Goal: Transaction & Acquisition: Purchase product/service

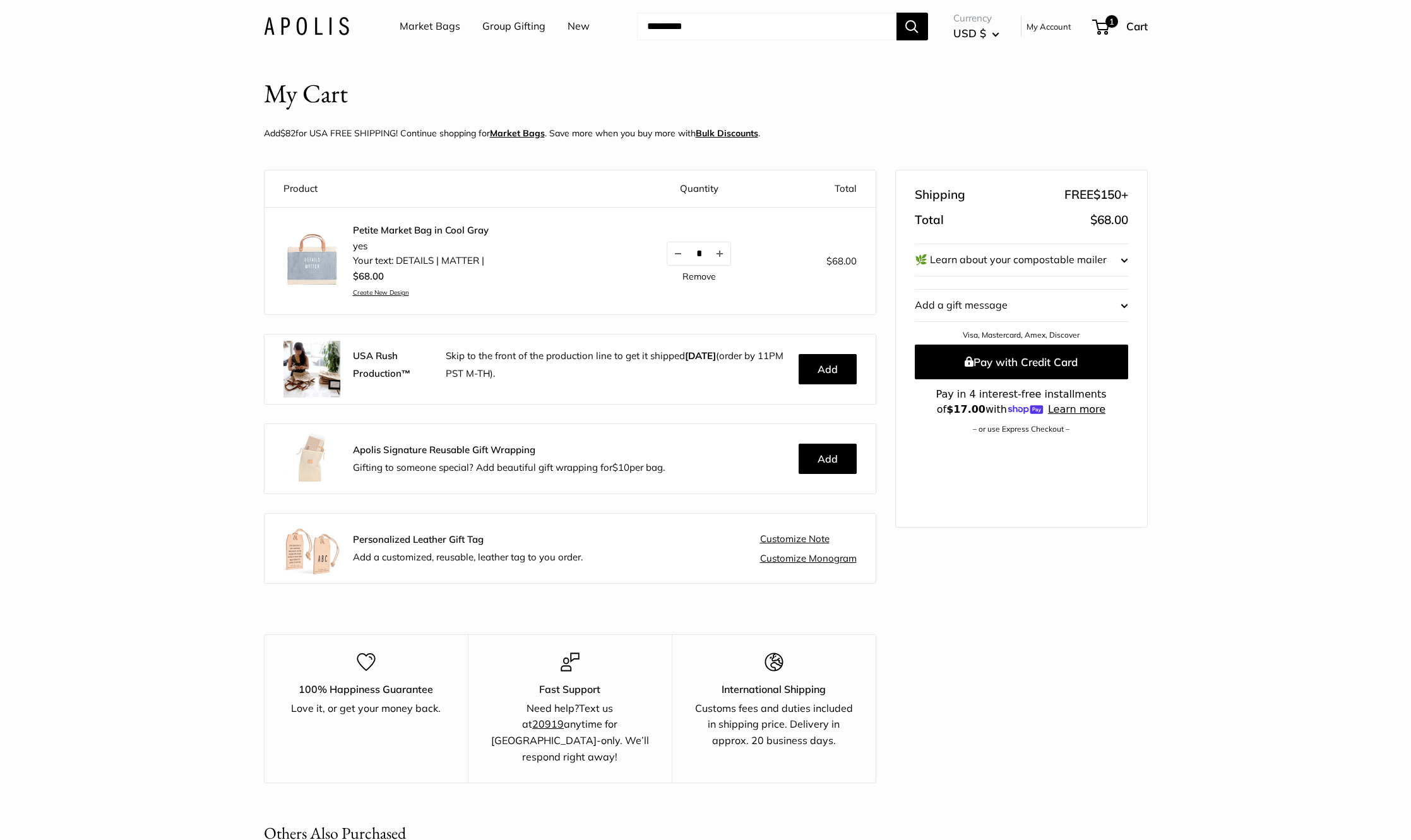
click at [426, 25] on link "Market Bags" at bounding box center [430, 26] width 60 height 19
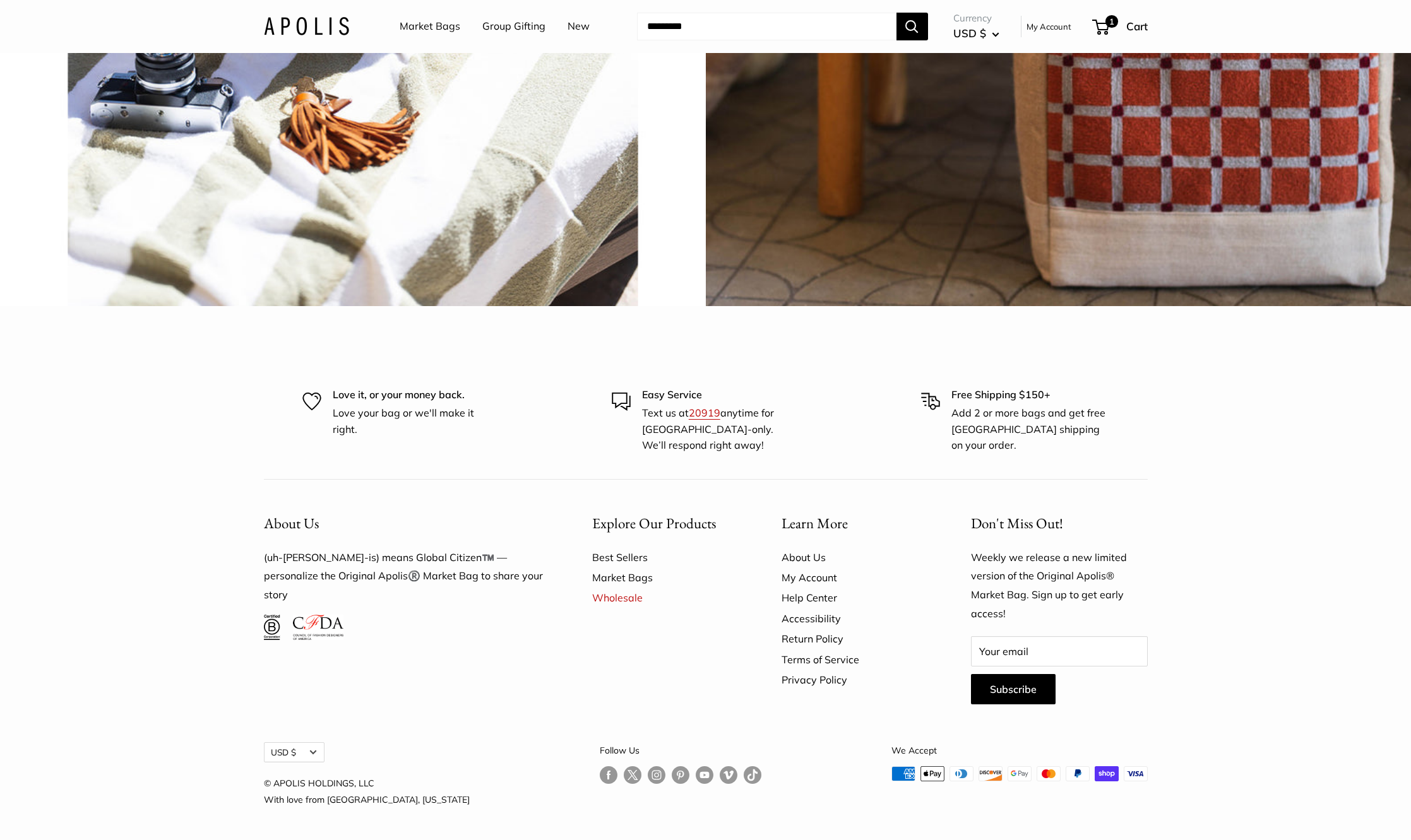
scroll to position [3661, 0]
click at [451, 24] on link "Market Bags" at bounding box center [430, 26] width 60 height 19
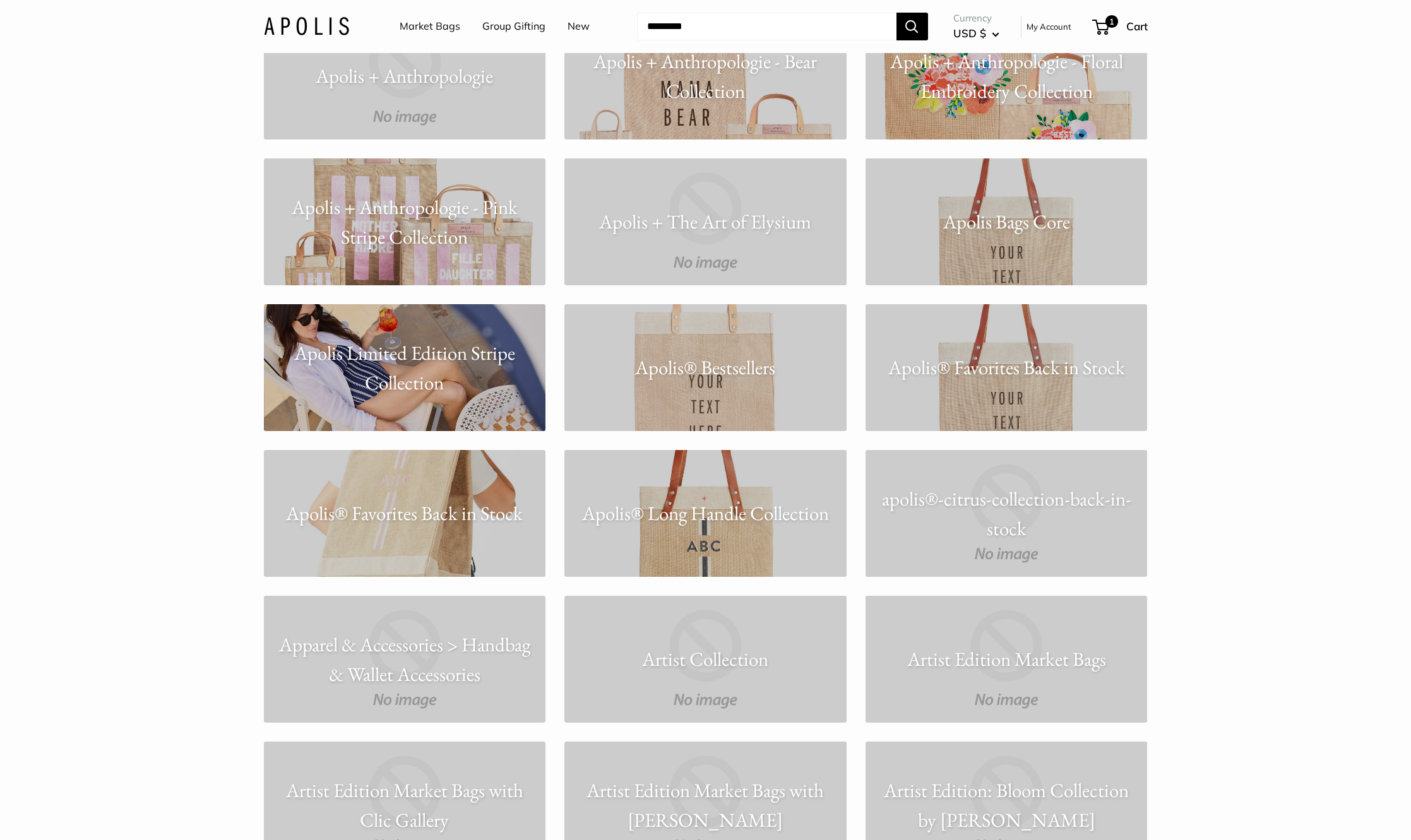
scroll to position [883, 0]
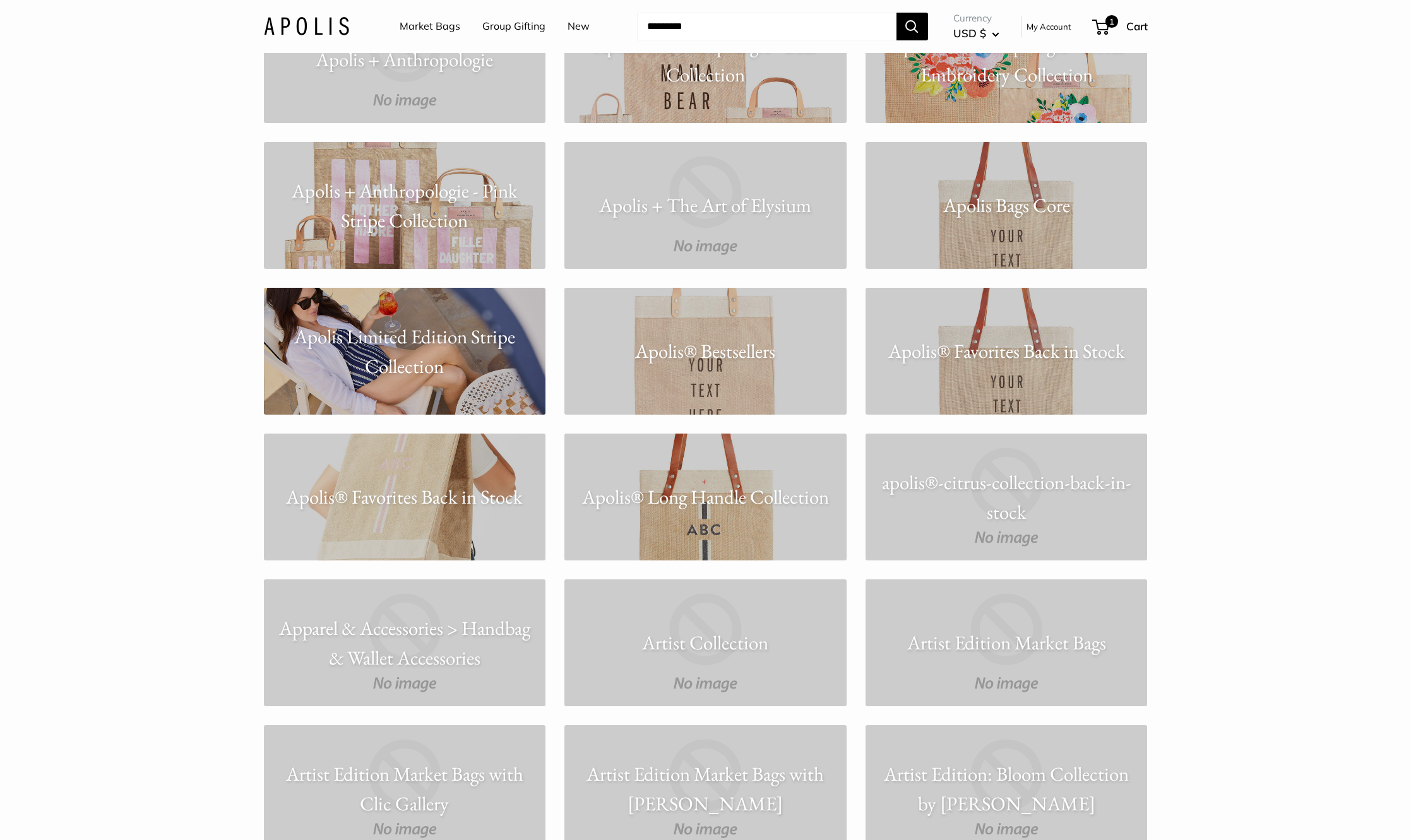
click at [812, 332] on link "Apolis® Bestsellers" at bounding box center [706, 351] width 282 height 127
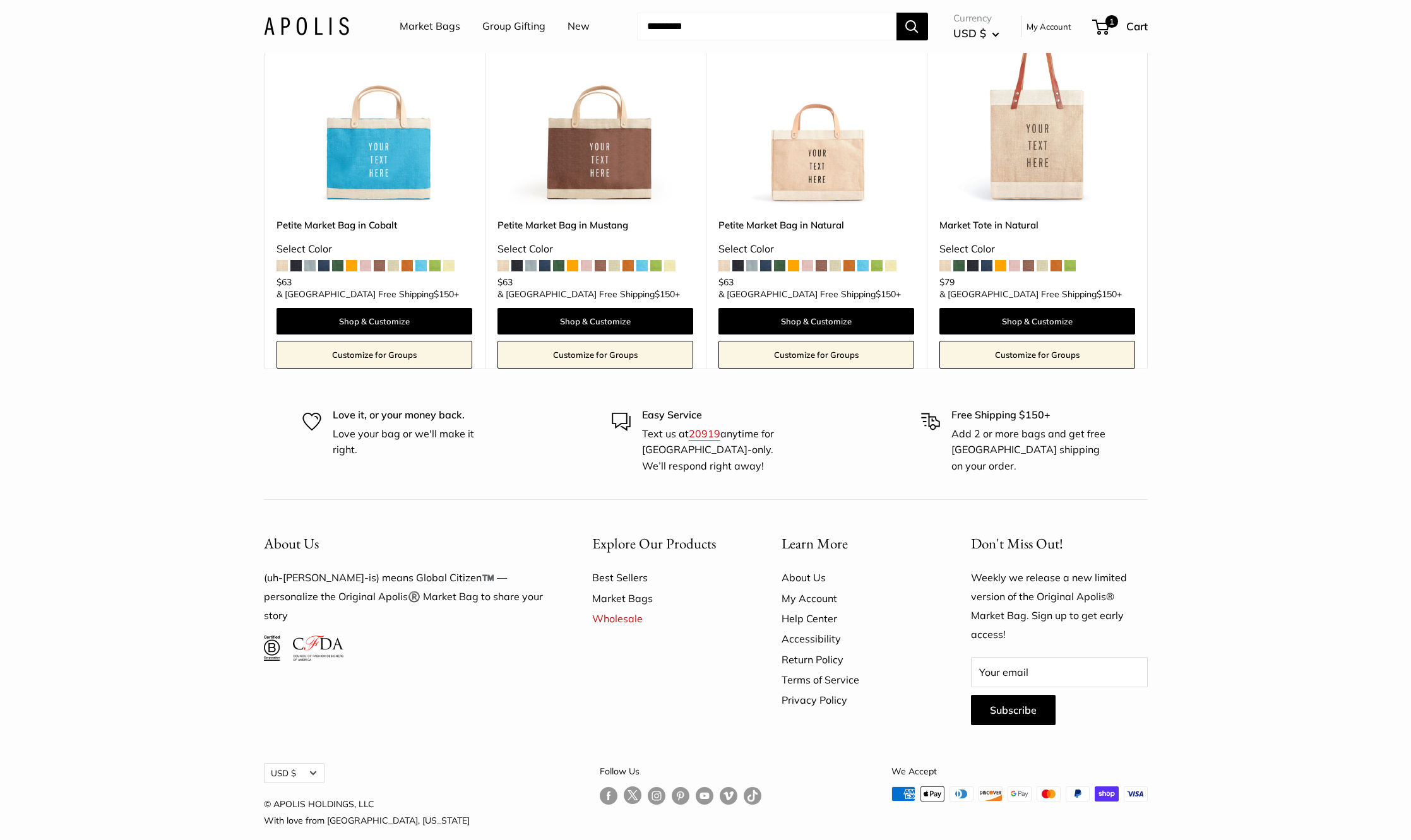
scroll to position [788, 0]
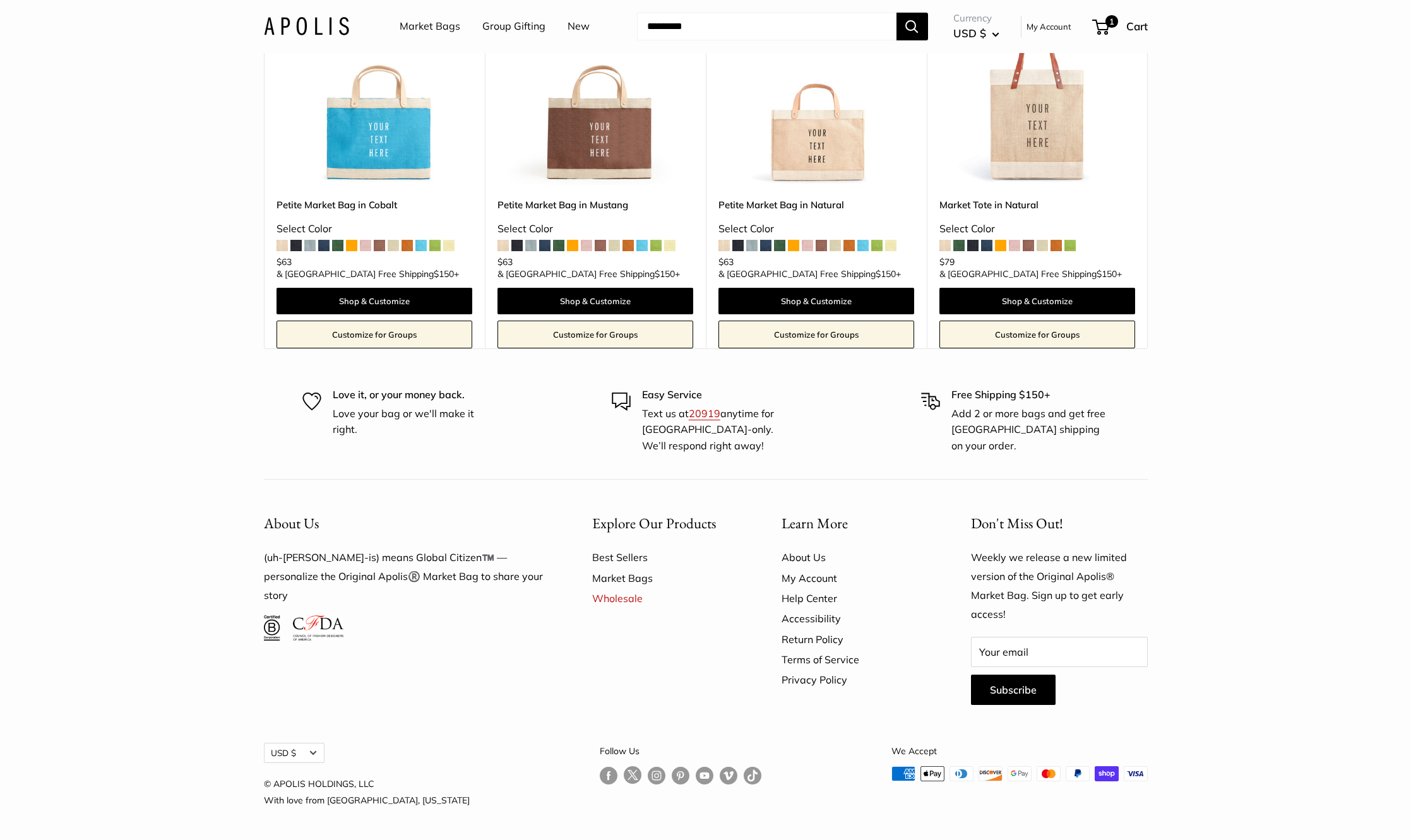
click at [0, 0] on img at bounding box center [0, 0] width 0 height 0
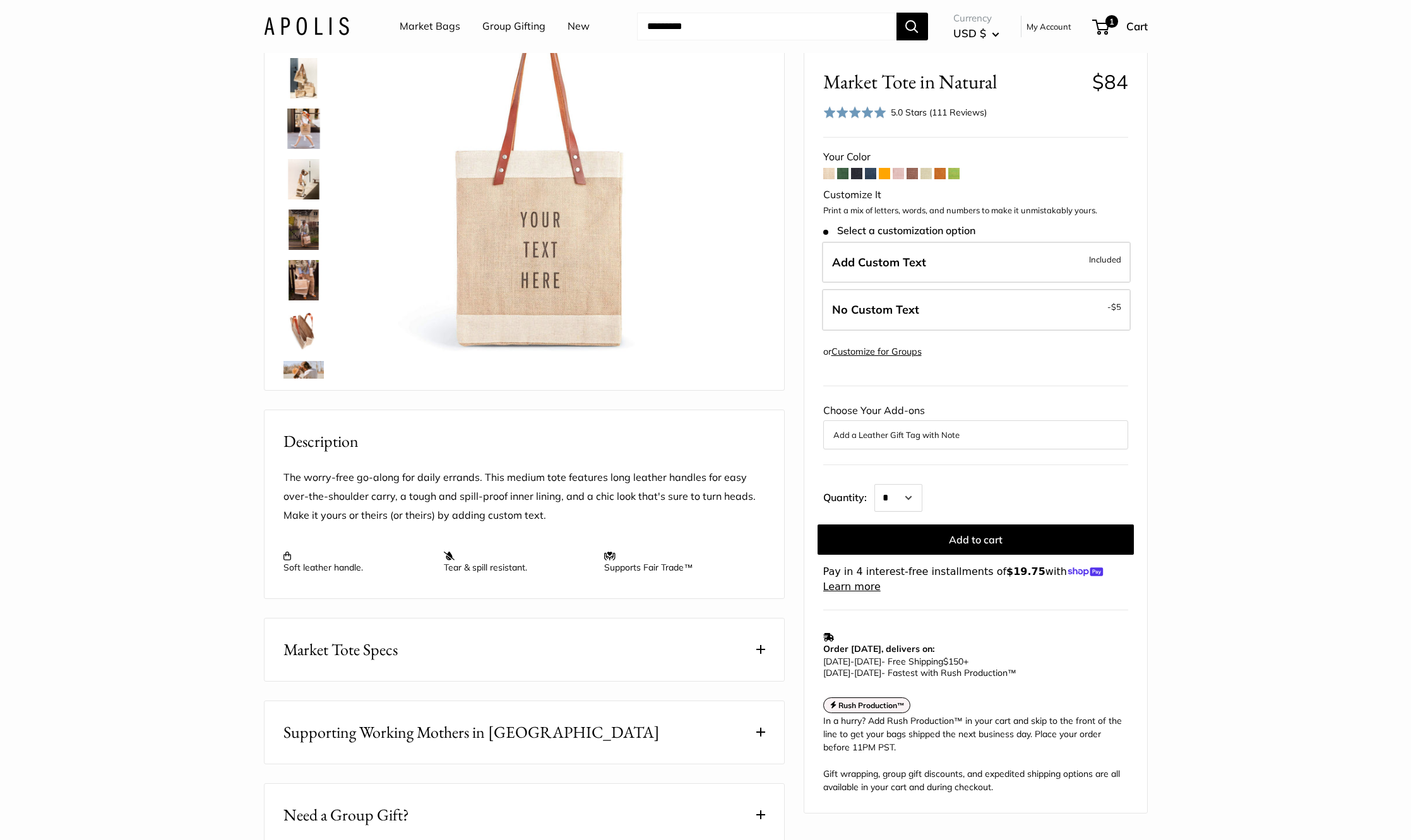
scroll to position [189, 0]
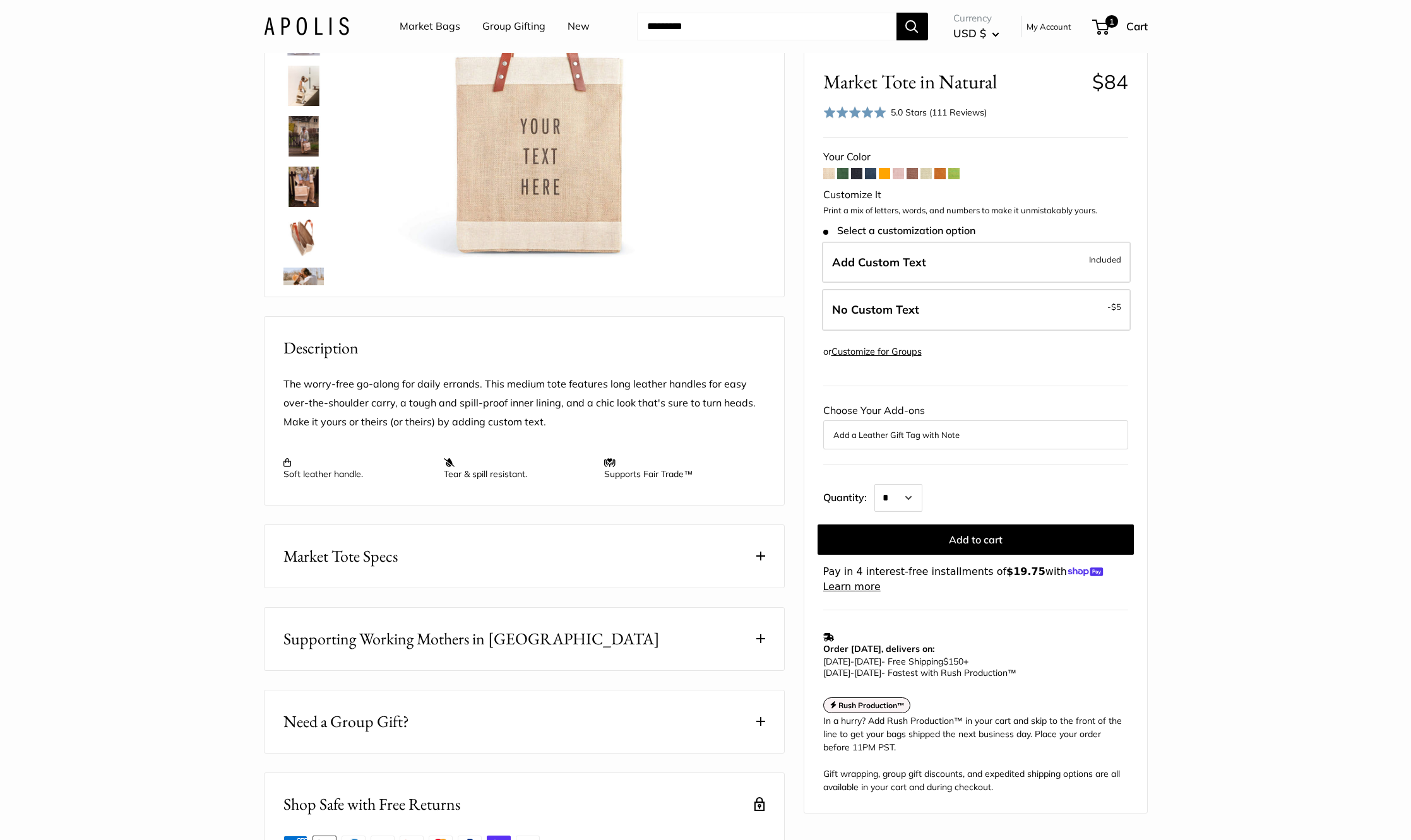
click at [358, 569] on span "Market Tote Specs" at bounding box center [341, 556] width 114 height 24
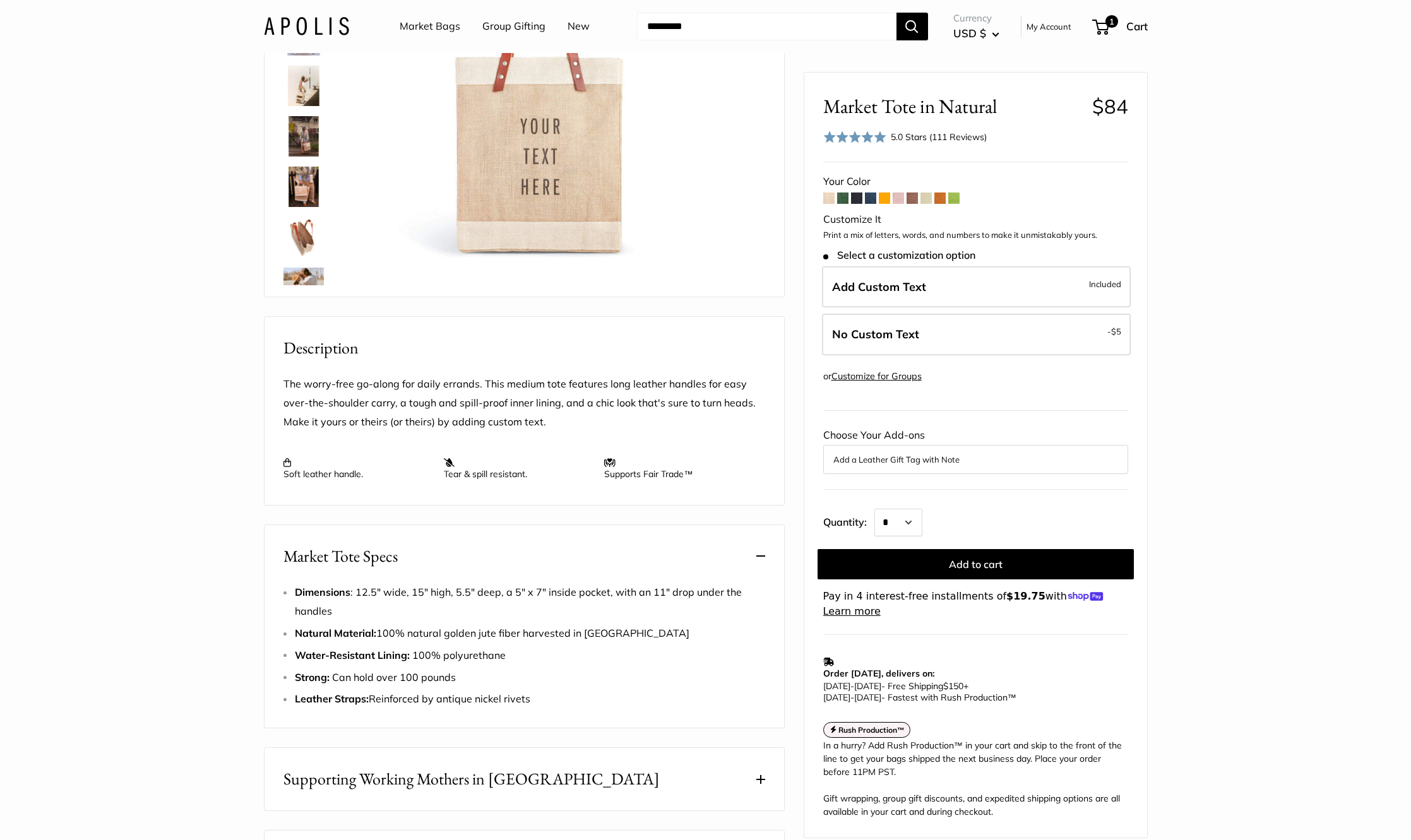
click at [173, 492] on section "Home Market Bags Market Tote in Natural Best Seller Make it yours with custom p…" at bounding box center [705, 461] width 1411 height 1196
click at [299, 178] on img at bounding box center [304, 187] width 41 height 41
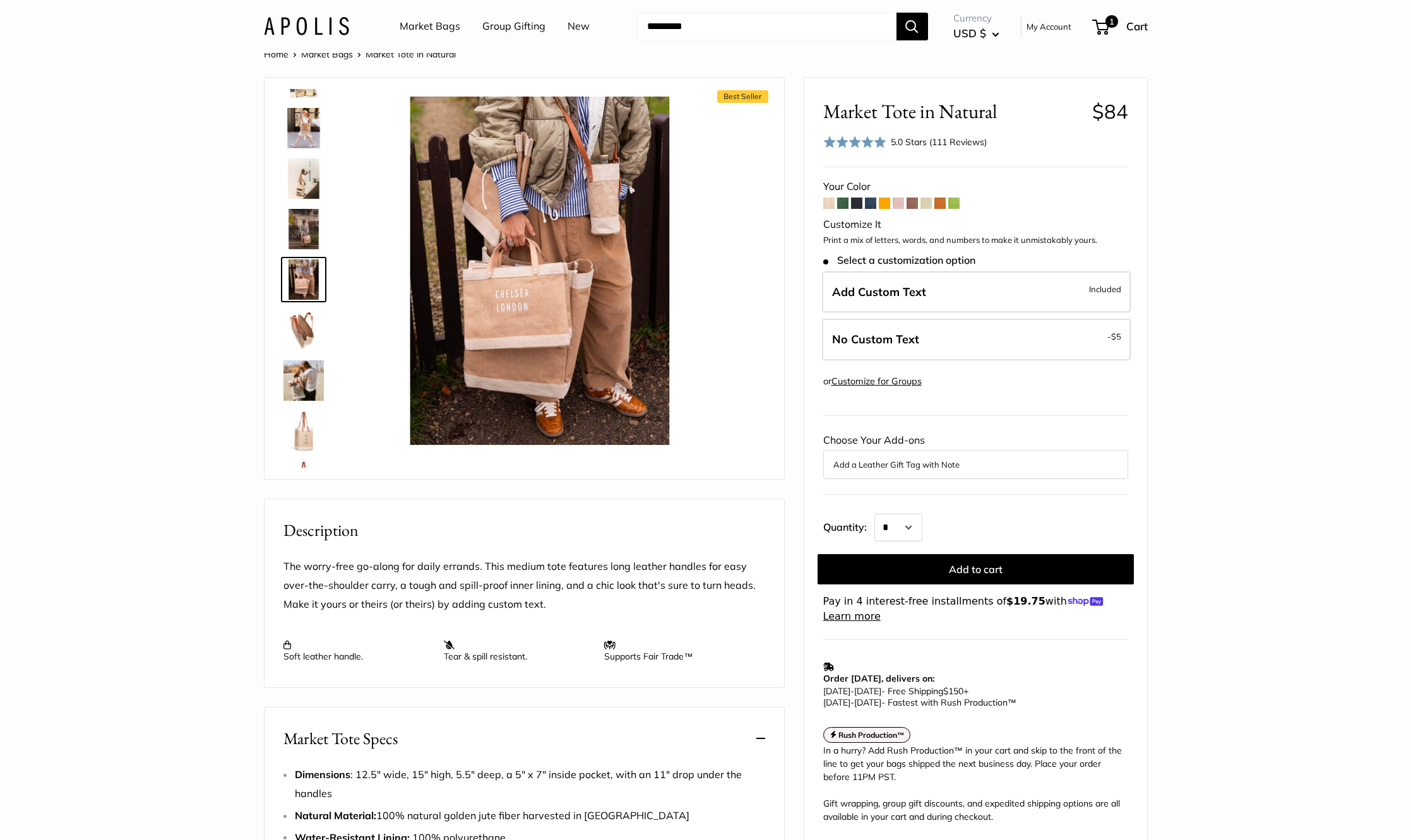
scroll to position [0, 0]
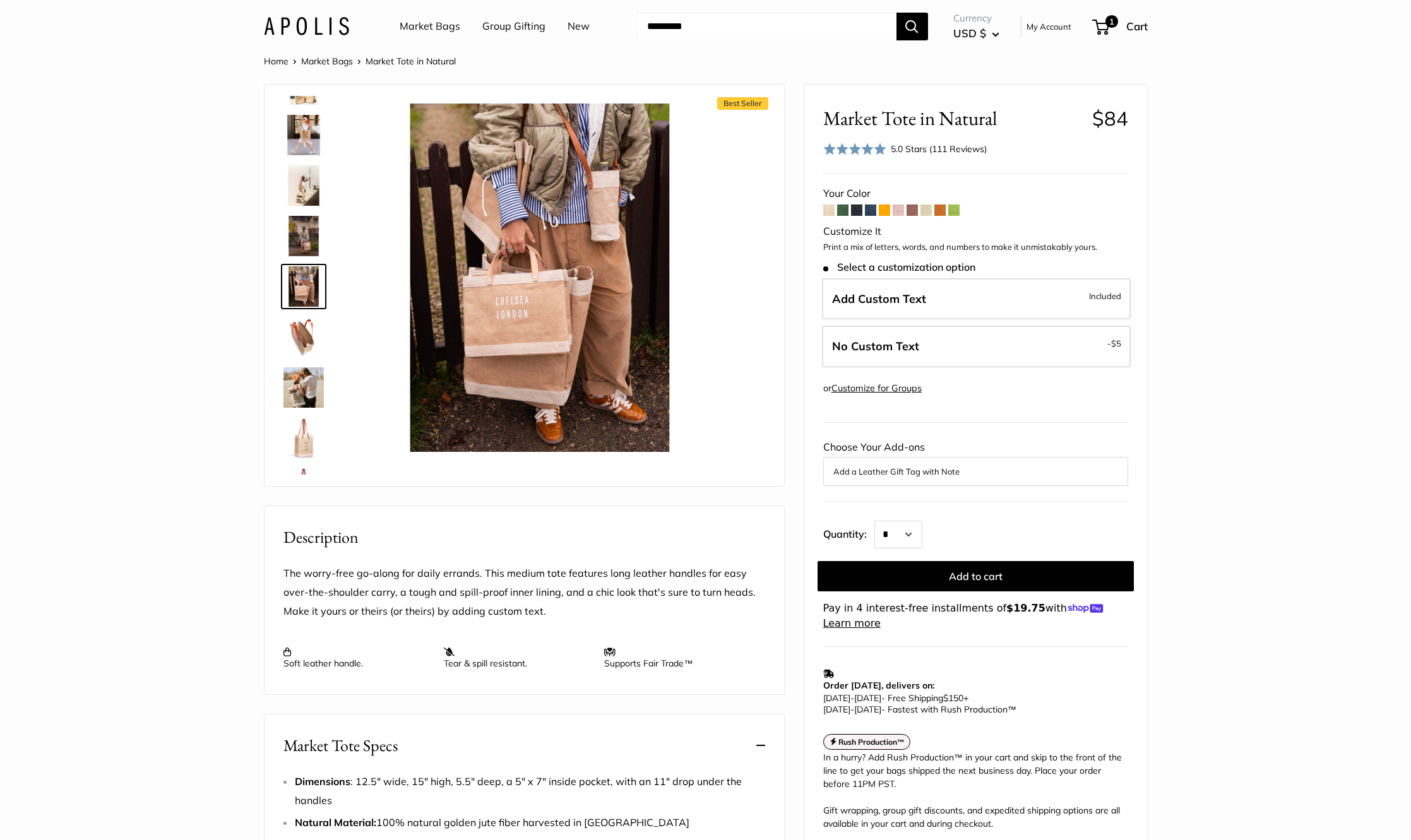
click at [293, 384] on img at bounding box center [304, 387] width 41 height 41
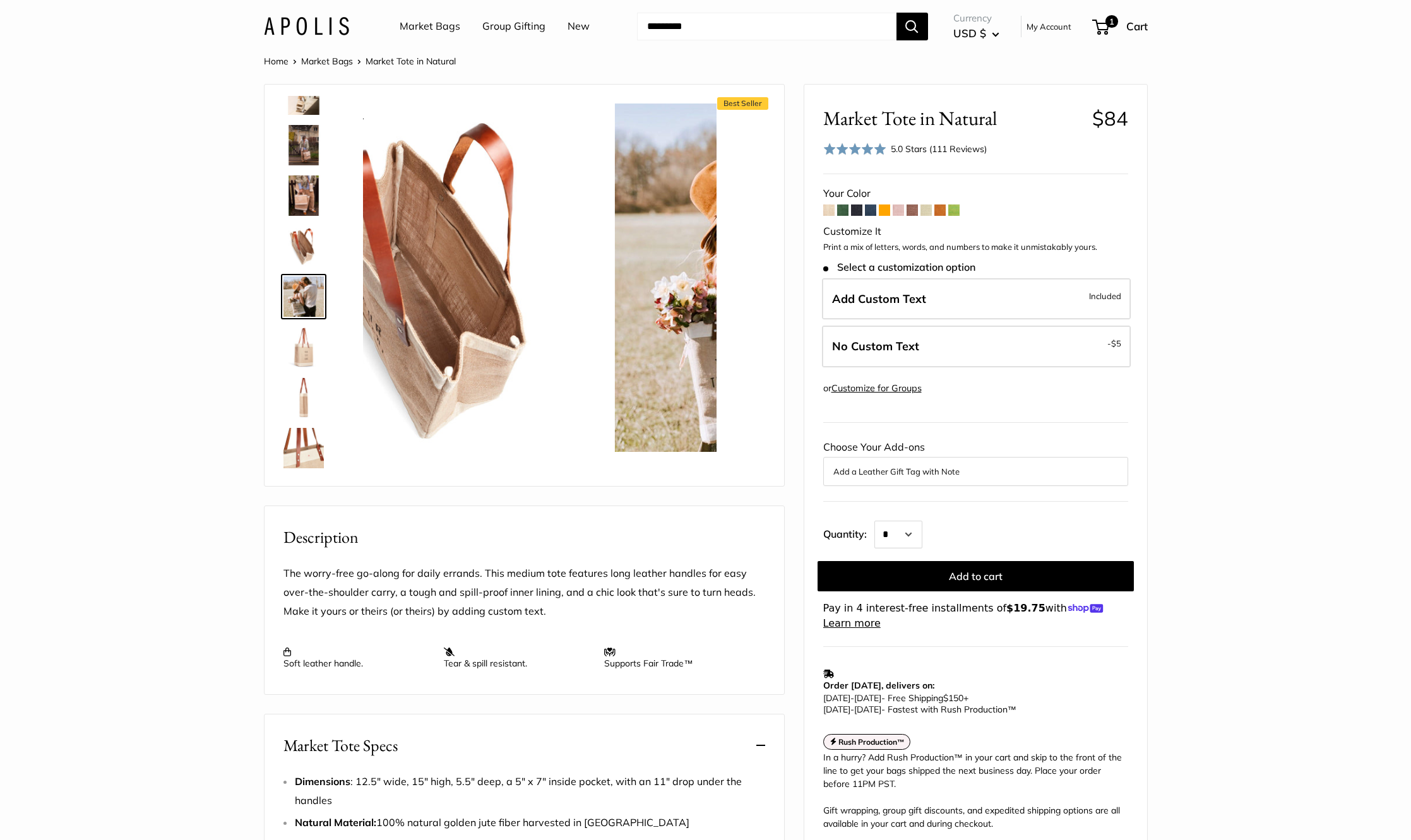
scroll to position [191, 0]
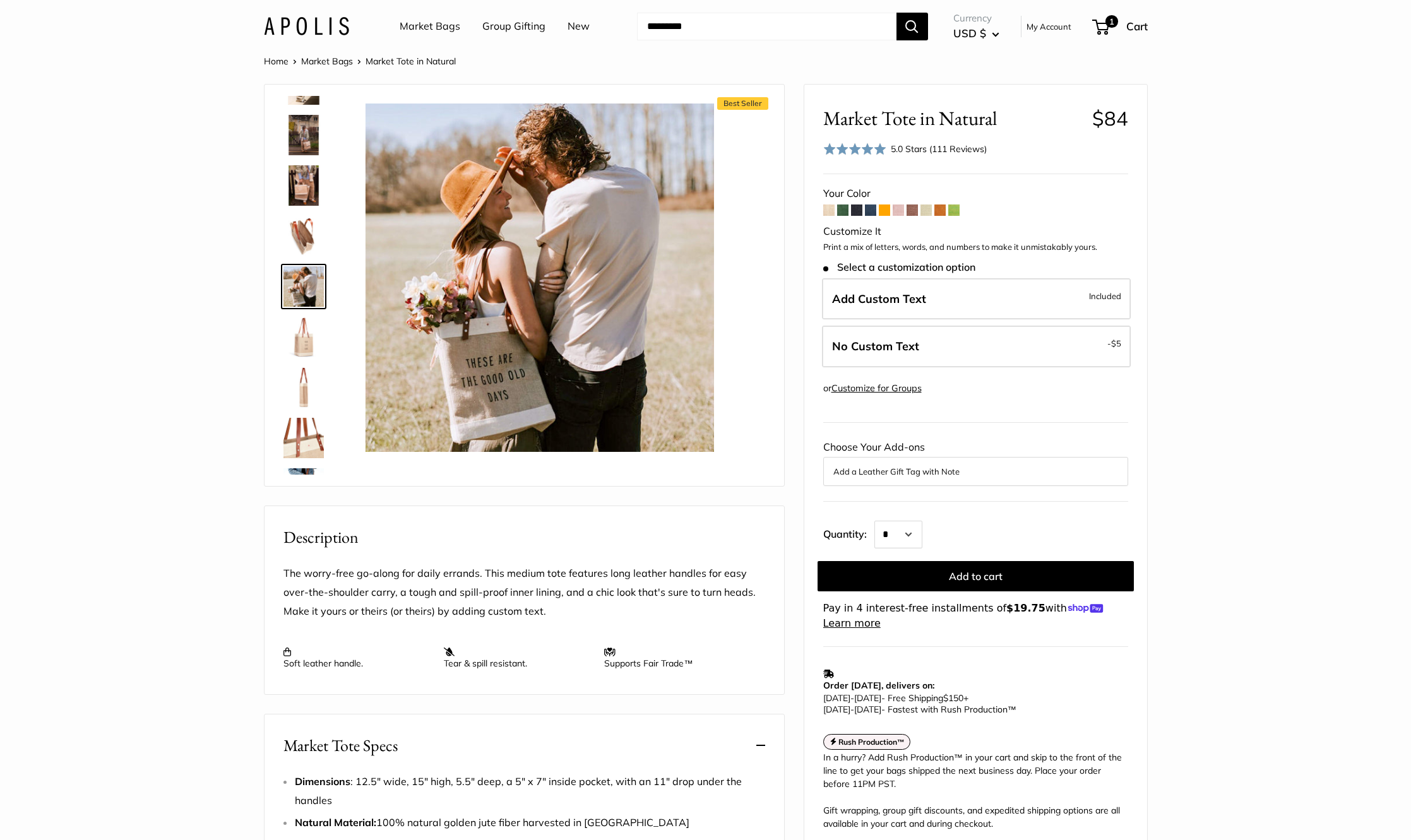
click at [307, 430] on img at bounding box center [304, 438] width 41 height 41
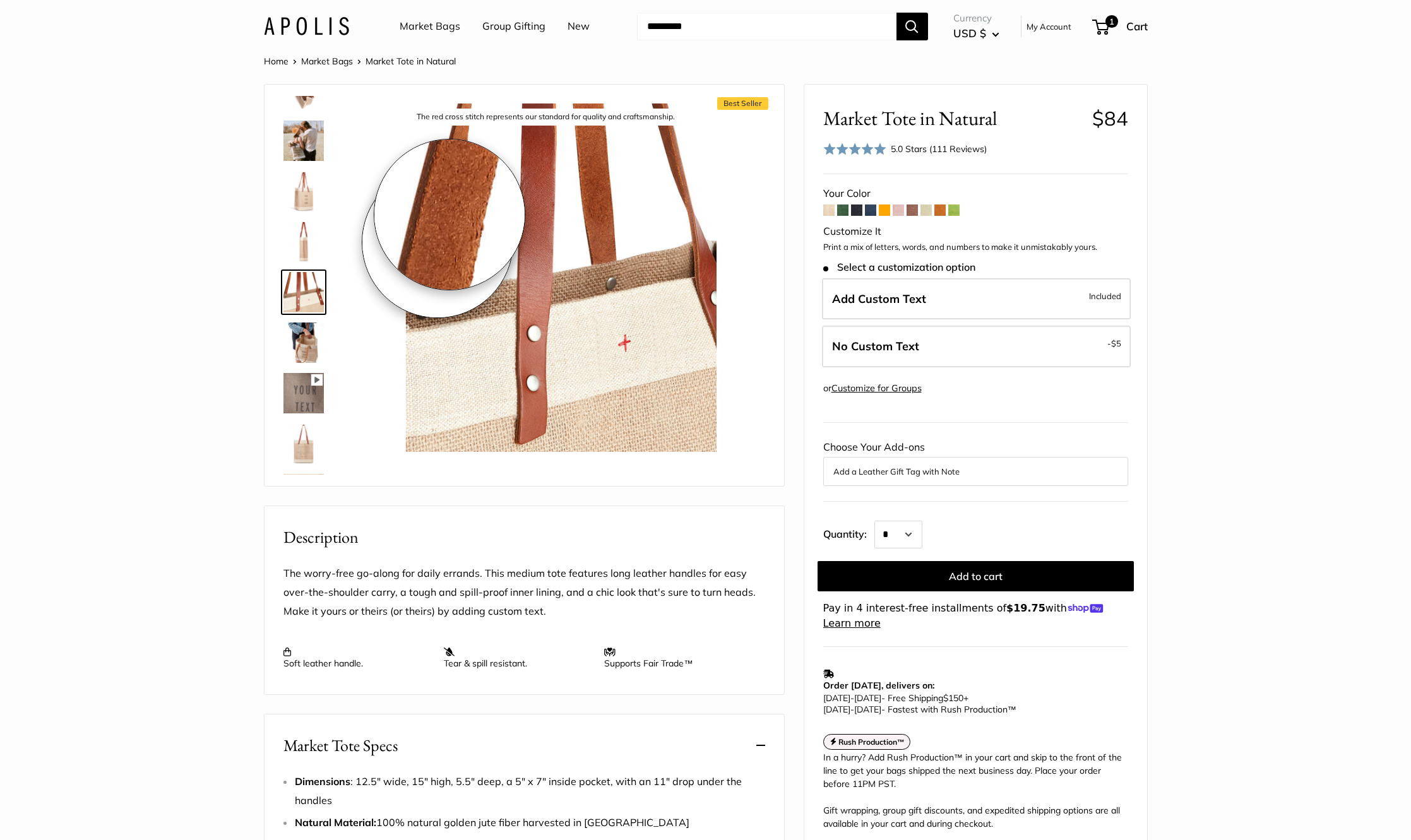
scroll to position [342, 0]
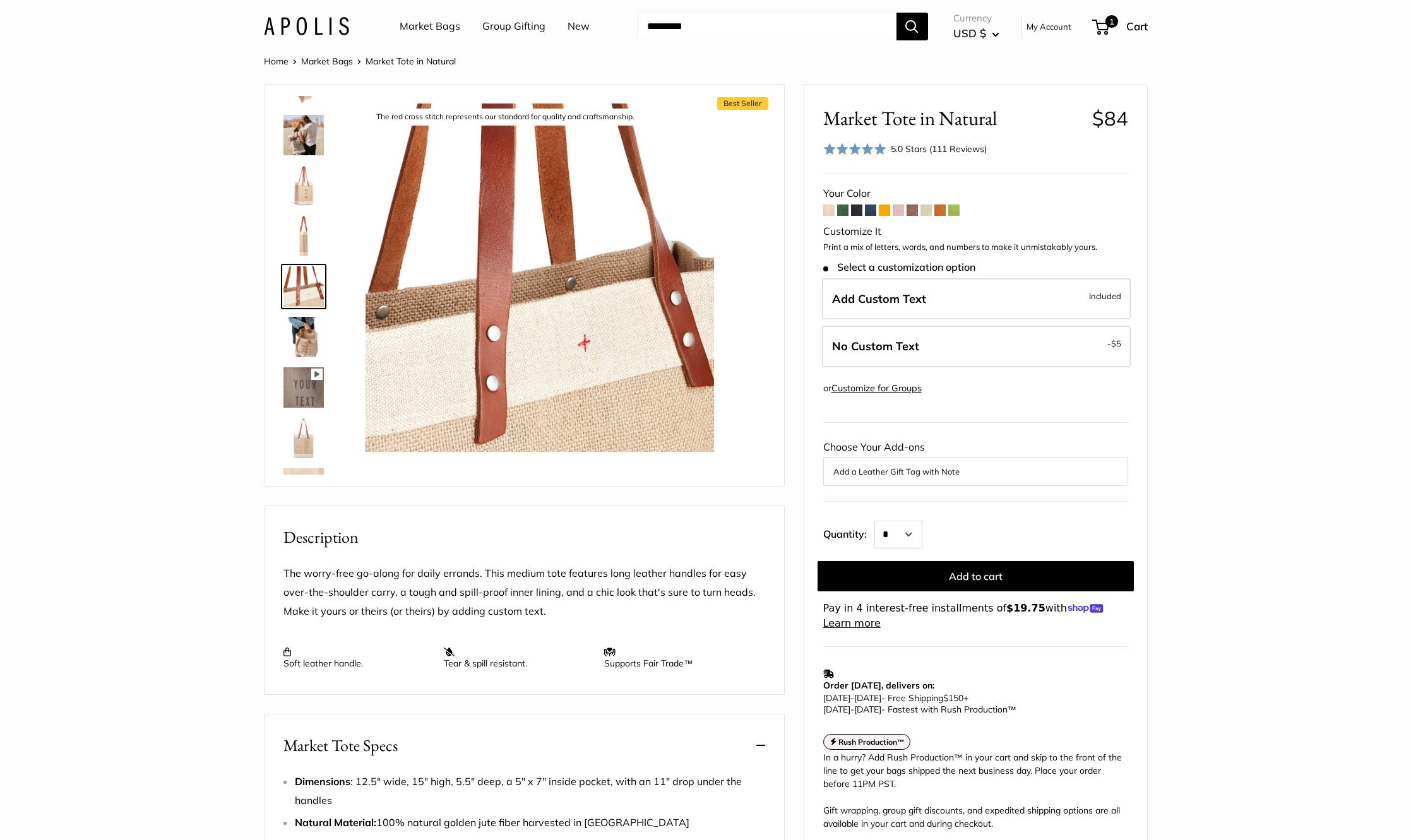
click at [299, 423] on img at bounding box center [304, 438] width 41 height 41
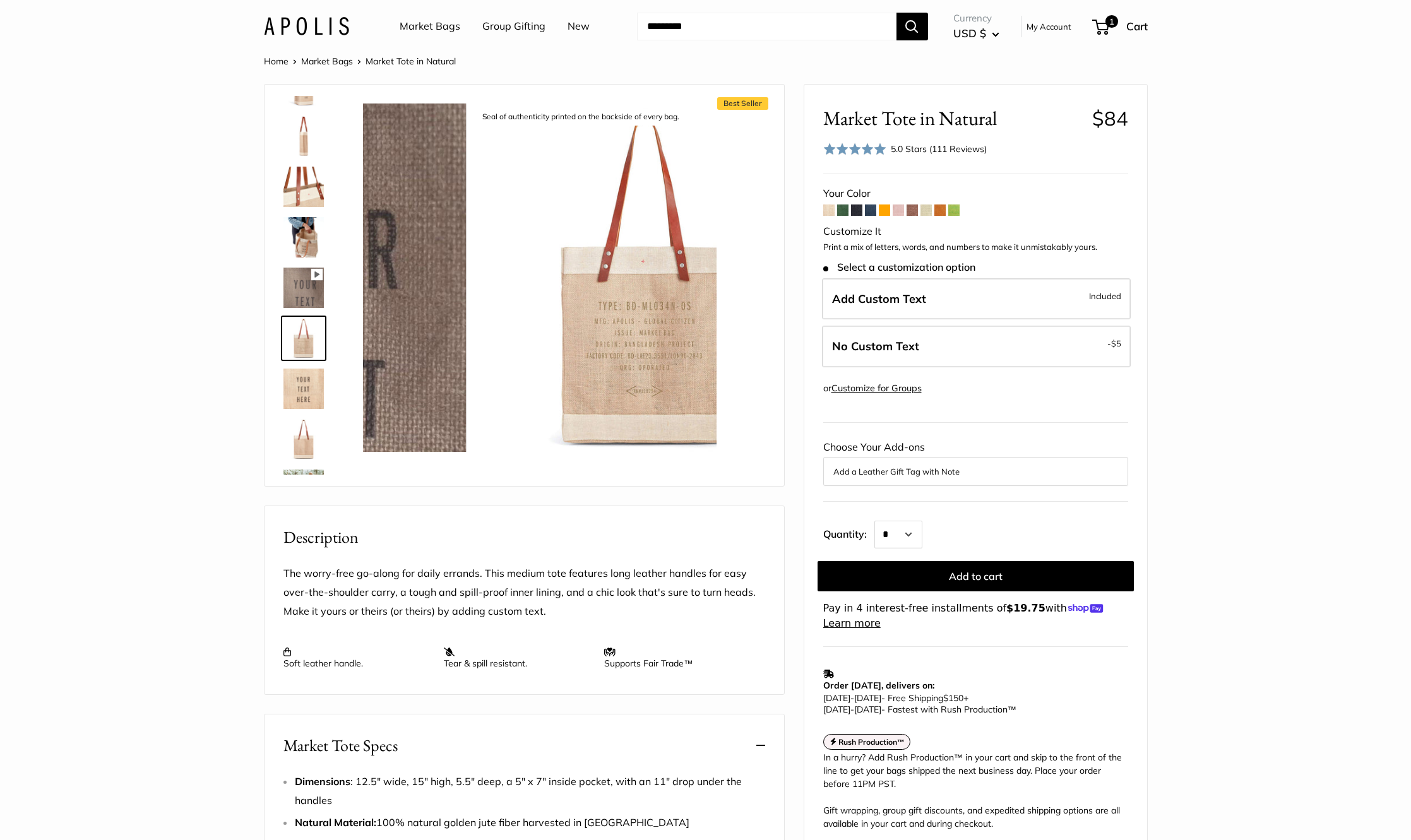
scroll to position [493, 0]
